Goal: Navigation & Orientation: Find specific page/section

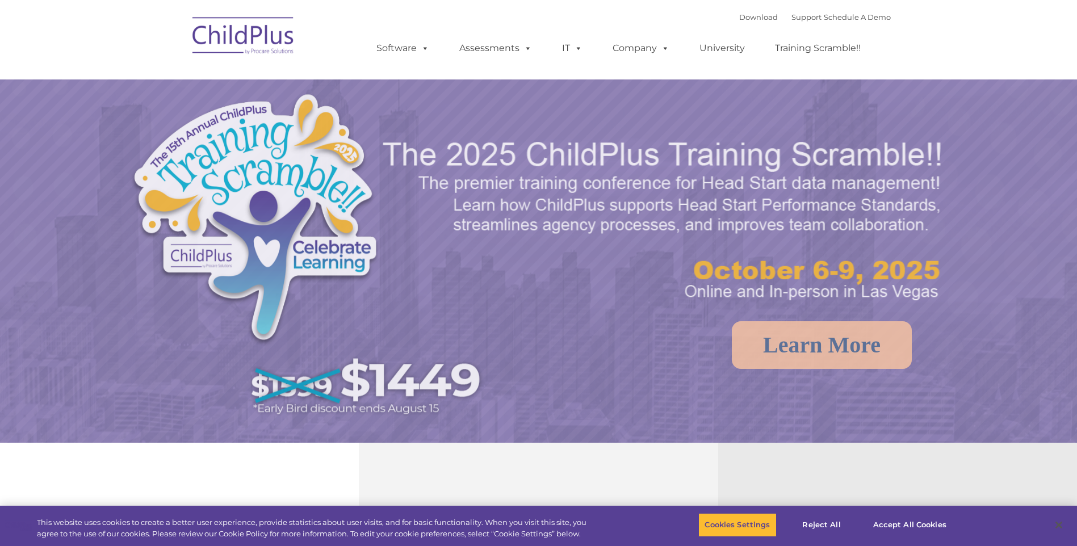
select select "MEDIUM"
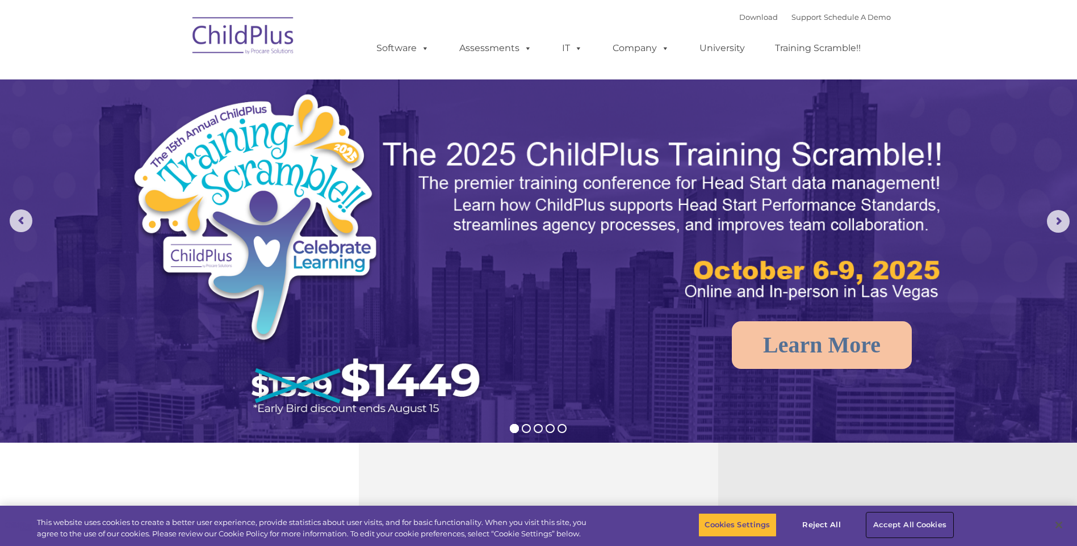
click at [894, 523] on button "Accept All Cookies" at bounding box center [910, 525] width 86 height 24
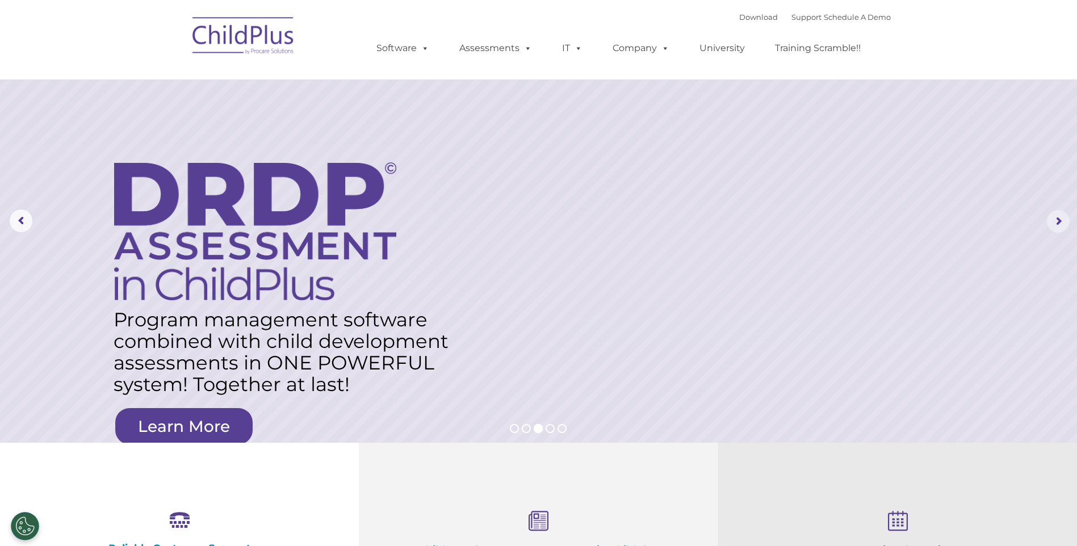
click at [1051, 220] on rs-arrow at bounding box center [1058, 221] width 23 height 23
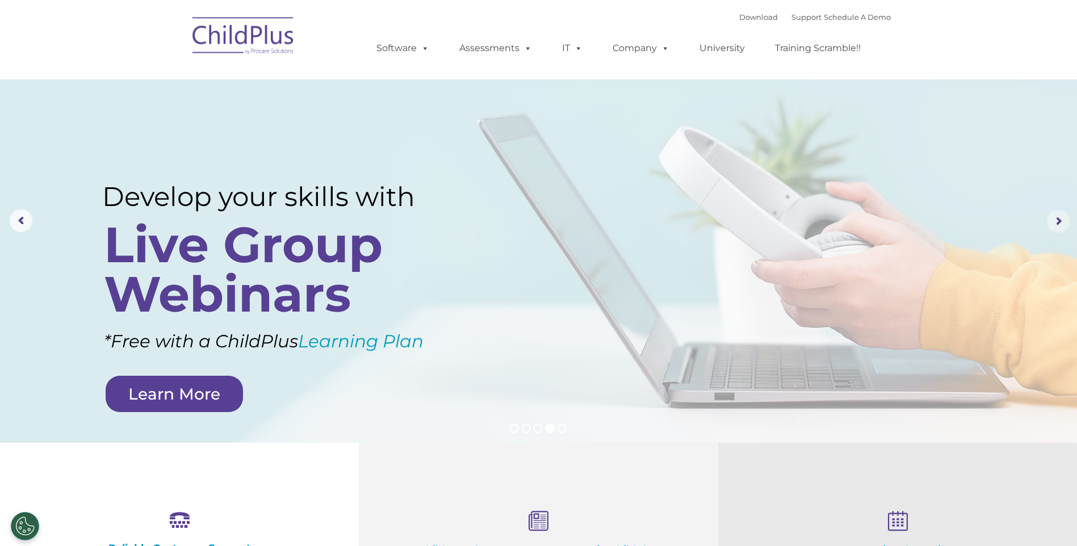
click at [1055, 223] on rs-arrow at bounding box center [1058, 221] width 23 height 23
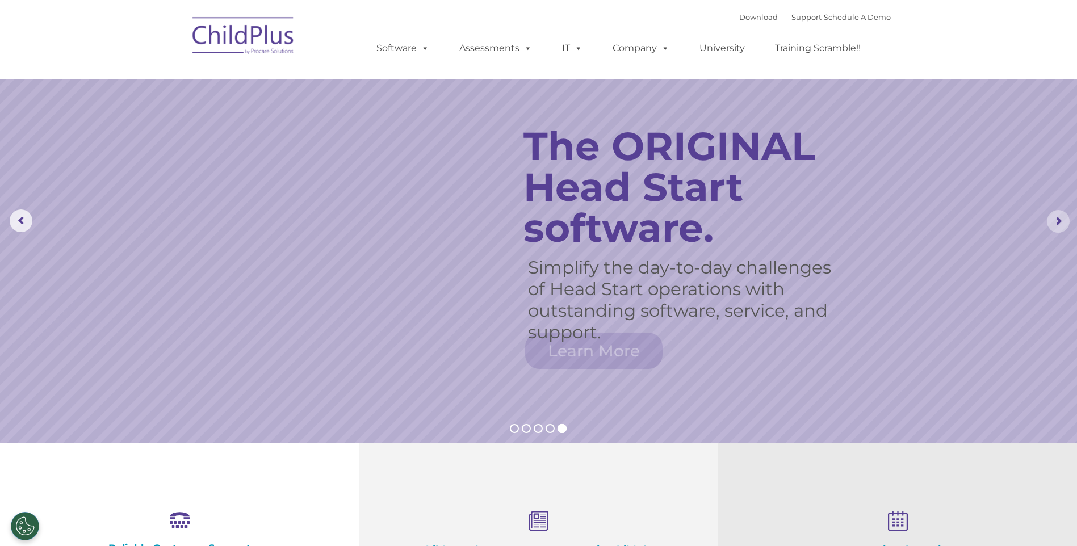
click at [1055, 223] on rs-arrow at bounding box center [1058, 221] width 23 height 23
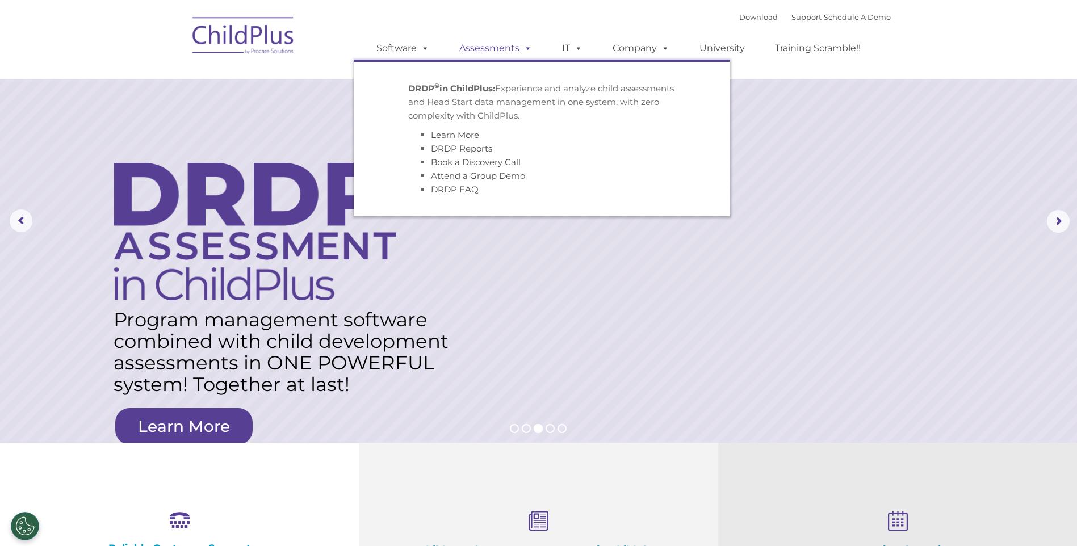
click at [492, 51] on link "Assessments" at bounding box center [495, 48] width 95 height 23
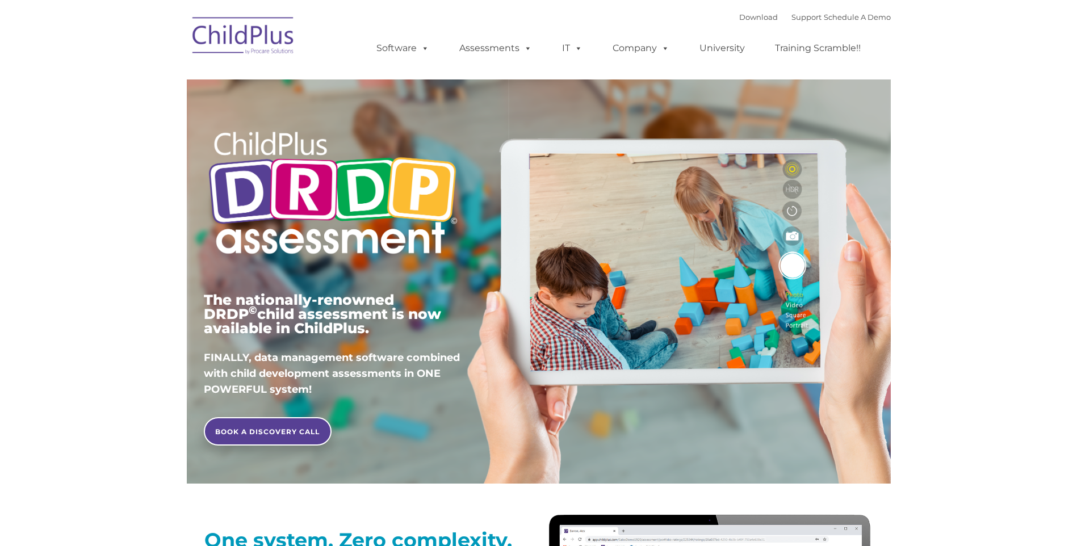
type input ""
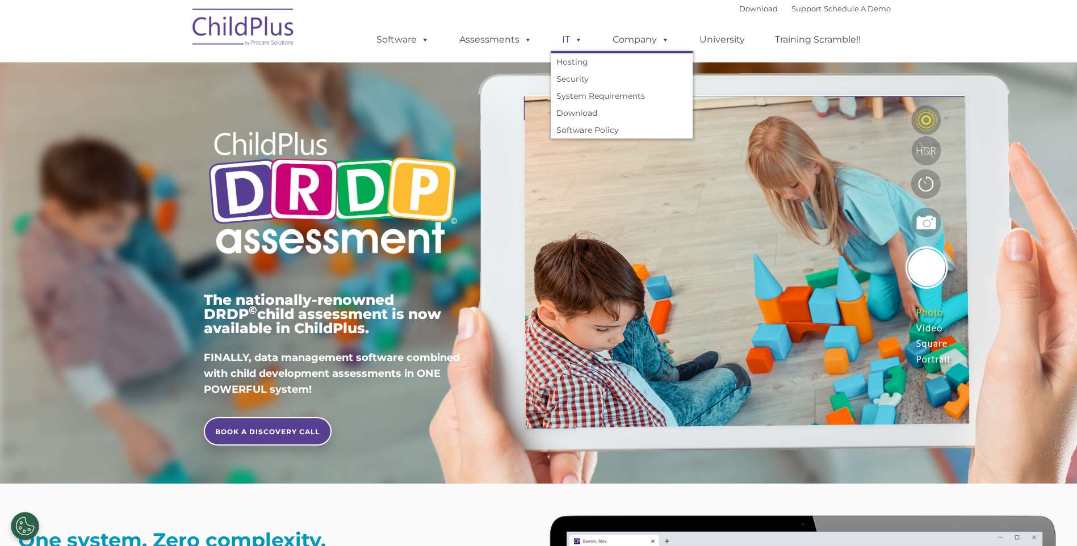
click at [577, 43] on span at bounding box center [576, 39] width 12 height 11
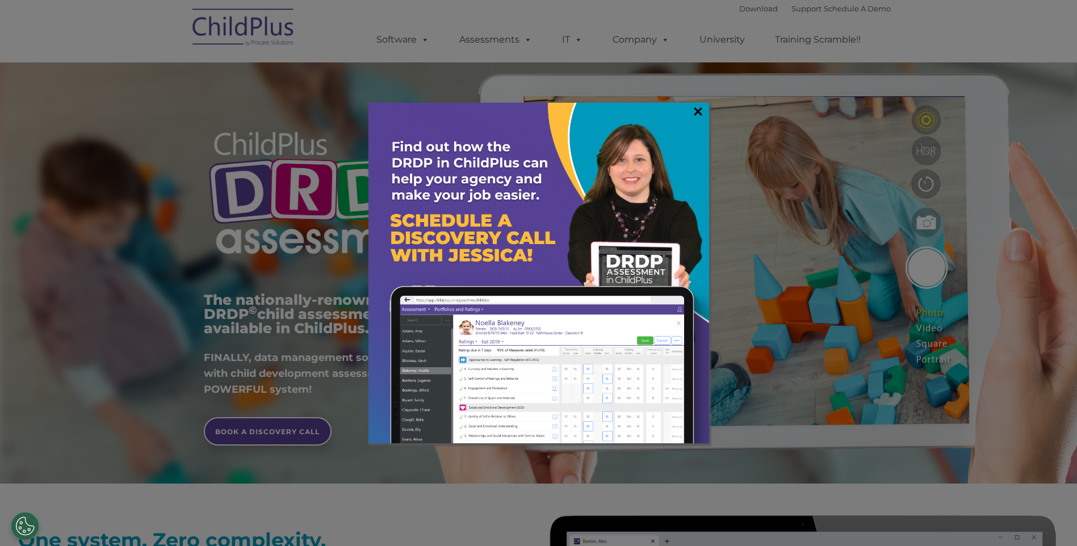
click at [694, 112] on link "×" at bounding box center [698, 111] width 13 height 11
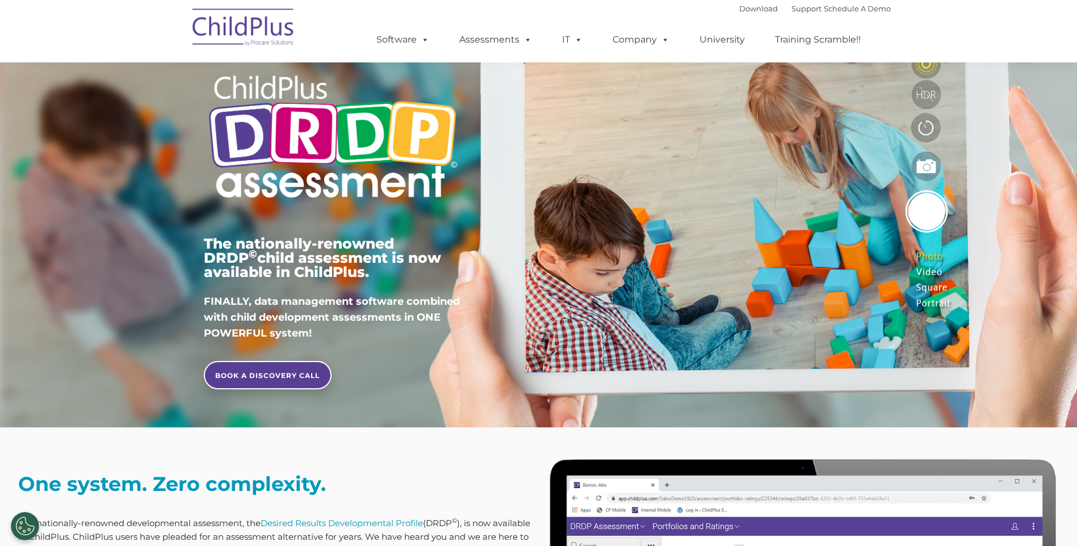
scroll to position [57, 0]
